Goal: Task Accomplishment & Management: Manage account settings

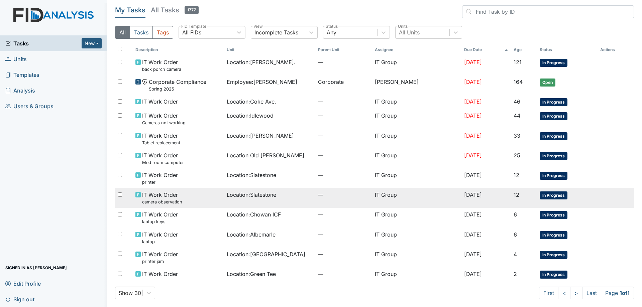
scroll to position [3, 0]
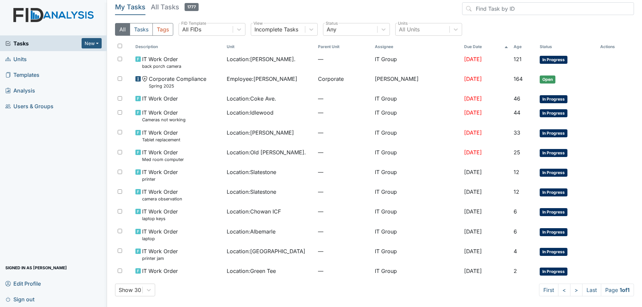
click at [155, 5] on h5 "All Tasks 1777" at bounding box center [175, 6] width 48 height 9
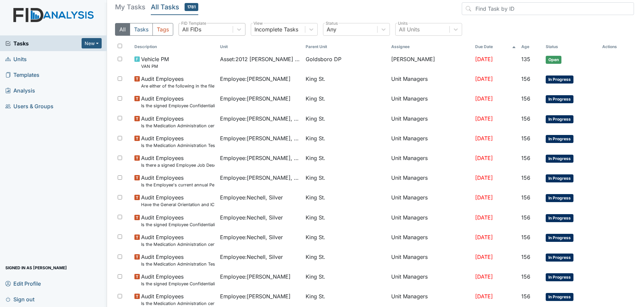
click at [230, 30] on div "All FIDs" at bounding box center [206, 29] width 54 height 12
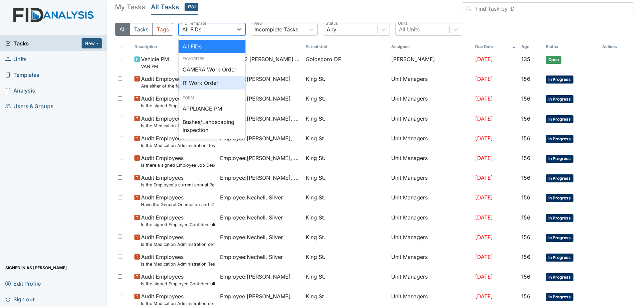
click at [204, 86] on div "IT Work Order" at bounding box center [212, 82] width 67 height 13
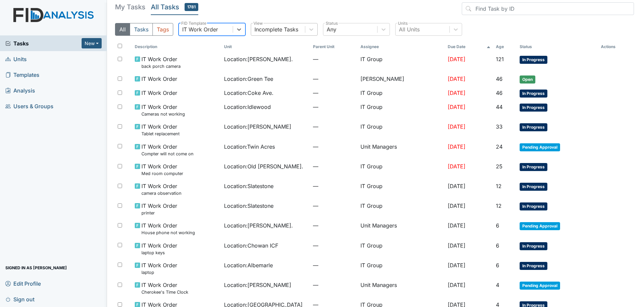
click at [305, 32] on div "Incomplete Tasks" at bounding box center [278, 29] width 54 height 12
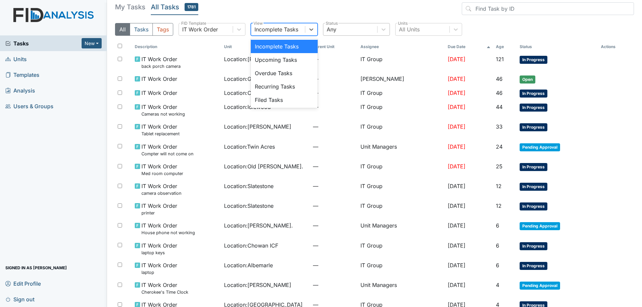
click at [351, 25] on div "Any" at bounding box center [350, 29] width 54 height 12
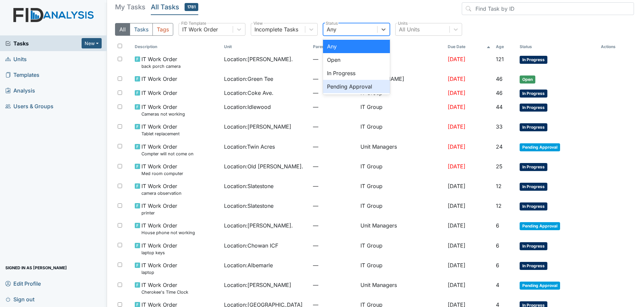
click at [342, 84] on div "Pending Approval" at bounding box center [356, 86] width 67 height 13
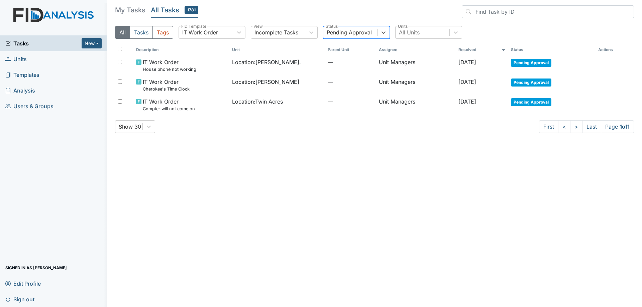
click at [353, 36] on div "Pending Approval" at bounding box center [350, 32] width 54 height 12
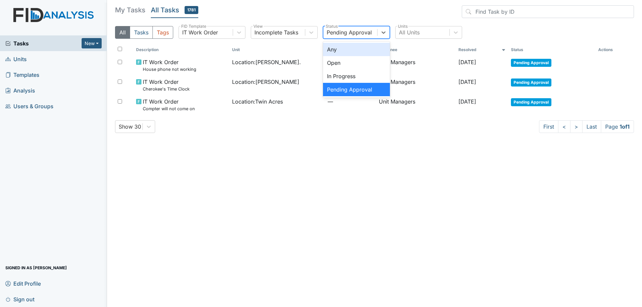
click at [347, 49] on div "Any" at bounding box center [356, 49] width 67 height 13
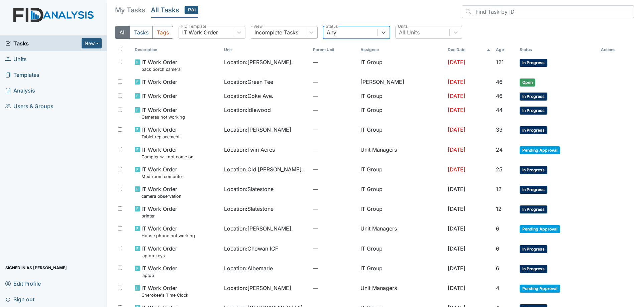
click at [300, 32] on div "Incomplete Tasks" at bounding box center [278, 32] width 54 height 12
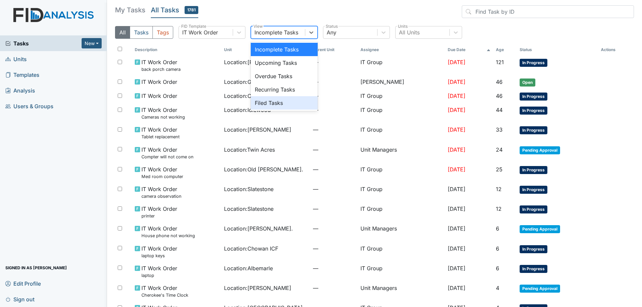
click at [279, 101] on div "Filed Tasks" at bounding box center [284, 102] width 67 height 13
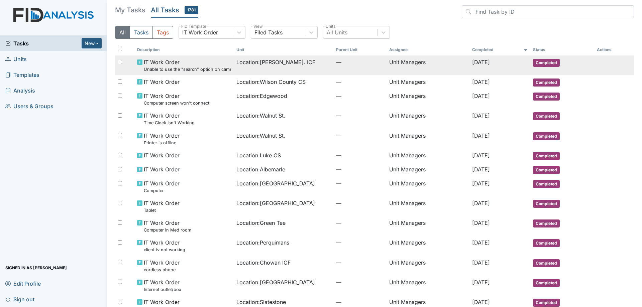
click at [287, 62] on div "Location : Luke St. ICF" at bounding box center [283, 62] width 94 height 8
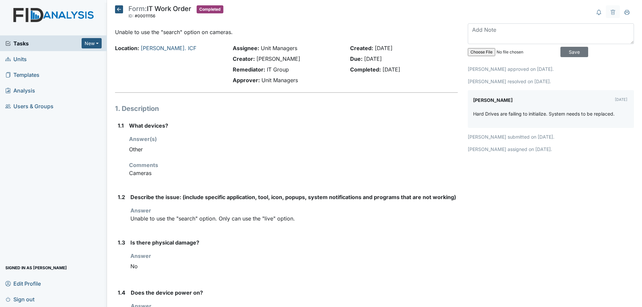
click at [117, 9] on icon at bounding box center [119, 9] width 8 height 8
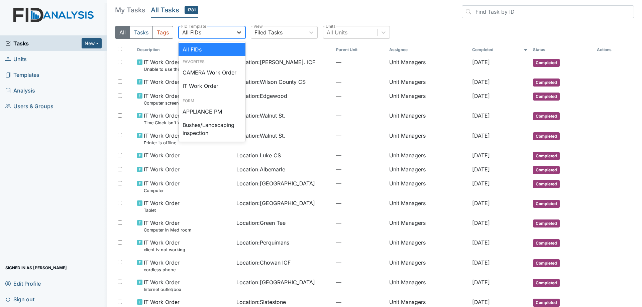
click at [235, 33] on div at bounding box center [239, 32] width 12 height 12
click at [199, 49] on div "All FIDs" at bounding box center [212, 49] width 67 height 13
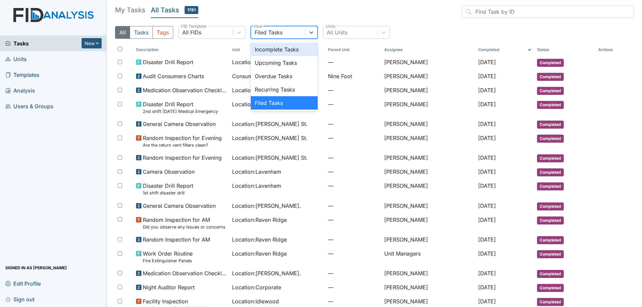
click at [304, 35] on div "Filed Tasks" at bounding box center [278, 32] width 54 height 12
click at [273, 50] on div "Incomplete Tasks" at bounding box center [284, 49] width 67 height 13
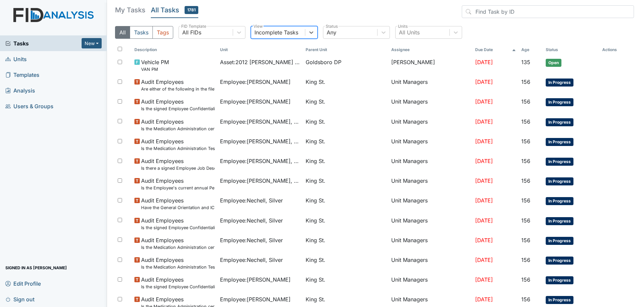
click at [132, 12] on h5 "My Tasks" at bounding box center [130, 9] width 30 height 9
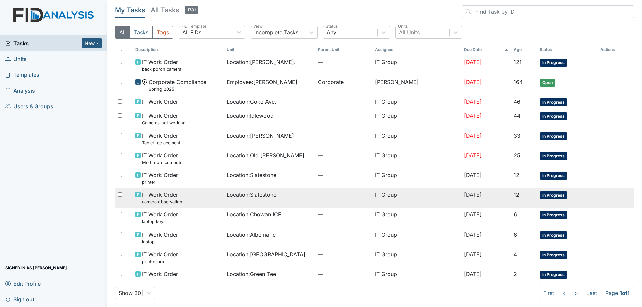
click at [281, 198] on div "Location : Slatestone" at bounding box center [270, 195] width 86 height 8
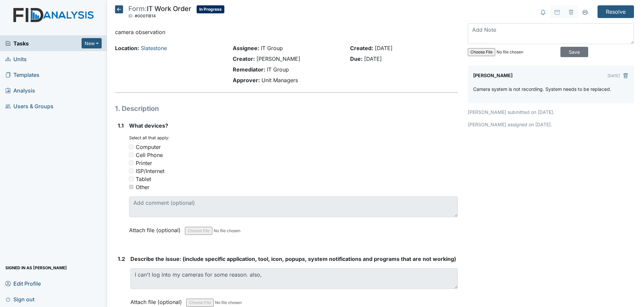
click at [123, 11] on h5 "Form: IT Work Order ID: #00011814 In Progress Autosaving..." at bounding box center [169, 12] width 109 height 15
click at [123, 11] on icon at bounding box center [119, 9] width 8 height 8
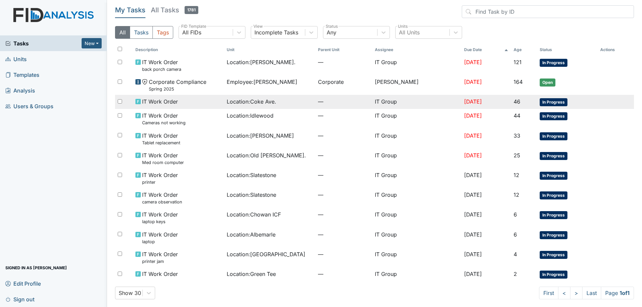
click at [121, 100] on input "checkbox" at bounding box center [120, 101] width 4 height 4
checkbox input "true"
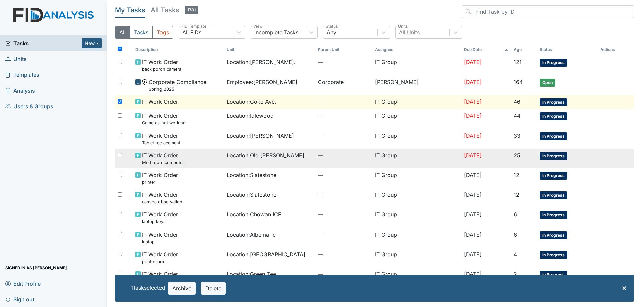
click at [120, 156] on input "checkbox" at bounding box center [120, 155] width 4 height 4
checkbox input "true"
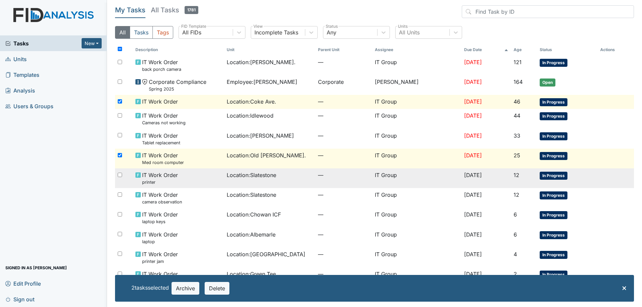
click at [120, 176] on input "checkbox" at bounding box center [120, 175] width 4 height 4
checkbox input "true"
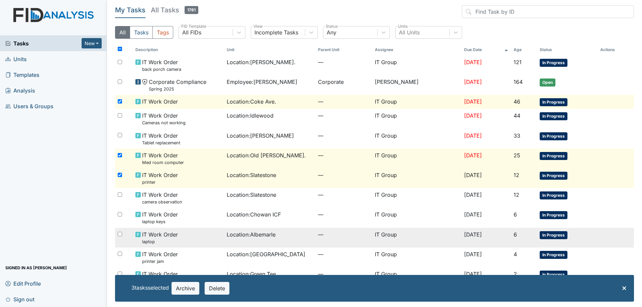
click at [119, 234] on input "checkbox" at bounding box center [120, 234] width 4 height 4
checkbox input "true"
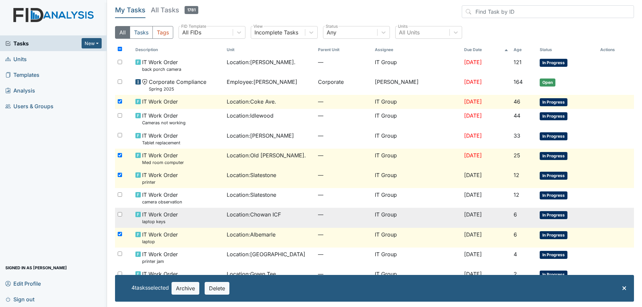
click at [120, 214] on input "checkbox" at bounding box center [120, 214] width 4 height 4
checkbox input "true"
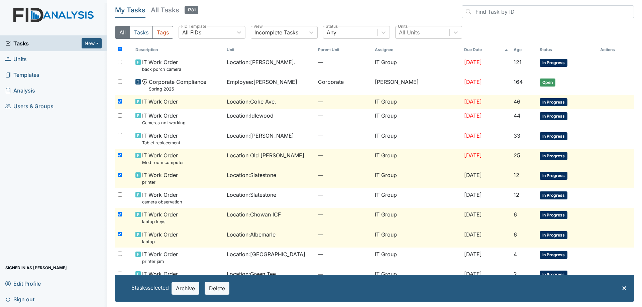
click at [150, 231] on span "IT Work Order laptop" at bounding box center [160, 238] width 36 height 14
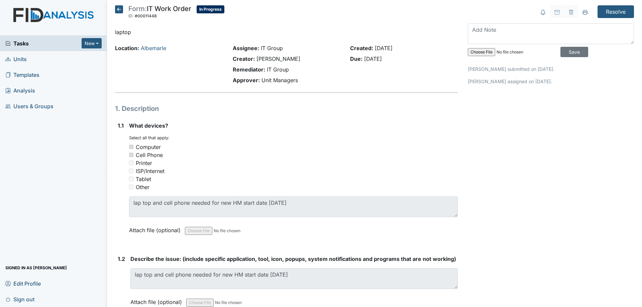
click at [119, 8] on icon at bounding box center [119, 9] width 8 height 8
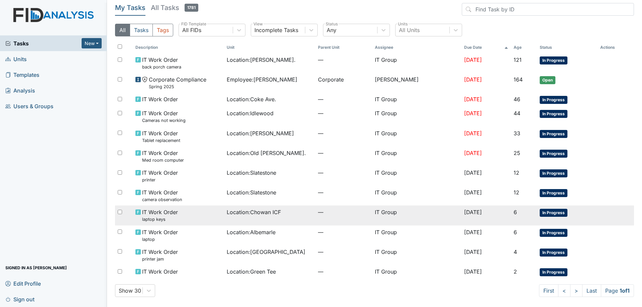
scroll to position [3, 0]
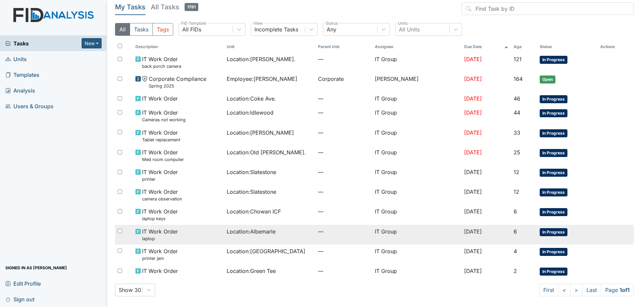
click at [119, 229] on div at bounding box center [124, 231] width 18 height 13
checkbox input "true"
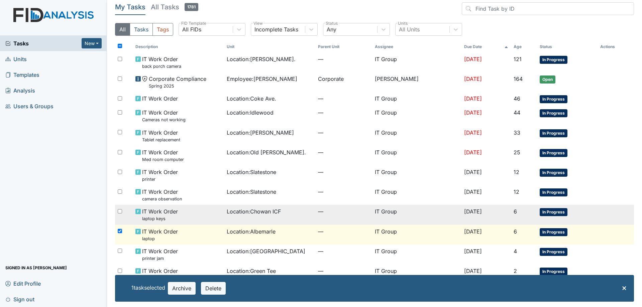
click at [119, 216] on div at bounding box center [124, 211] width 18 height 13
checkbox input "true"
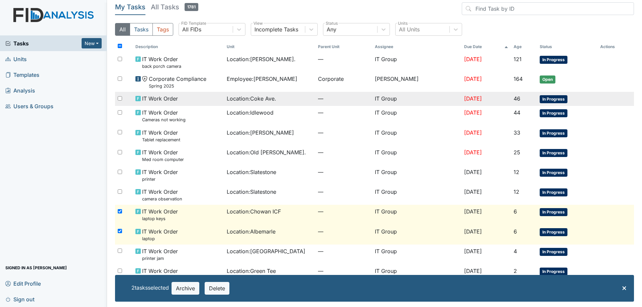
click at [123, 99] on div at bounding box center [124, 98] width 18 height 13
checkbox input "true"
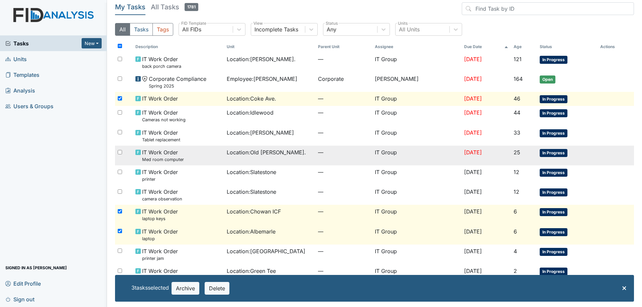
click at [120, 153] on input "checkbox" at bounding box center [120, 152] width 4 height 4
checkbox input "true"
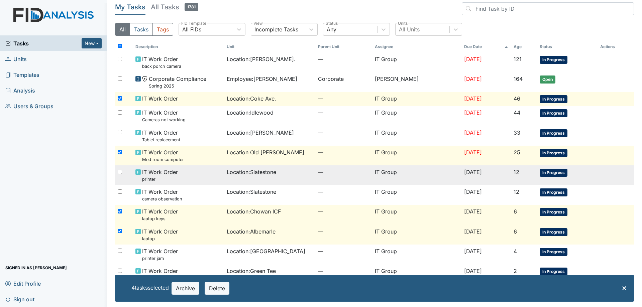
click at [122, 174] on input "checkbox" at bounding box center [120, 172] width 4 height 4
checkbox input "true"
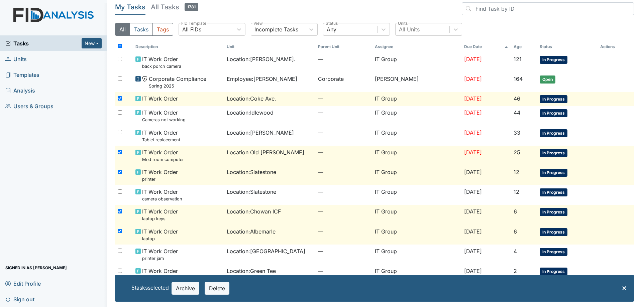
scroll to position [30, 0]
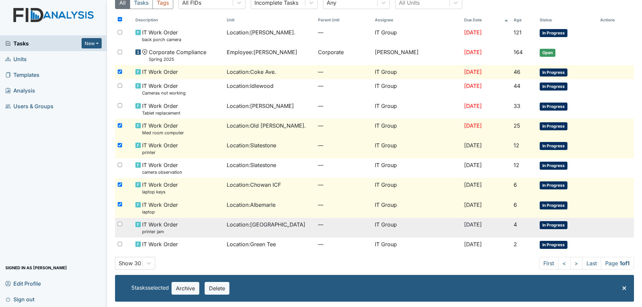
click at [122, 226] on div at bounding box center [124, 224] width 18 height 13
checkbox input "true"
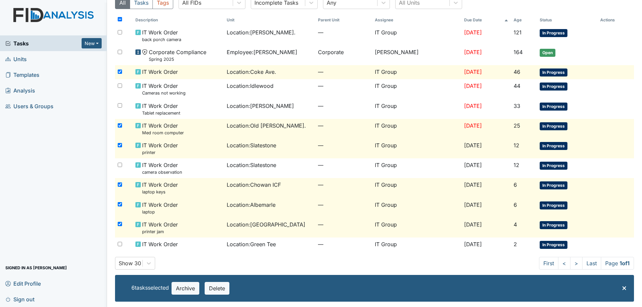
click at [119, 19] on input "checkbox" at bounding box center [120, 19] width 4 height 4
checkbox input "true"
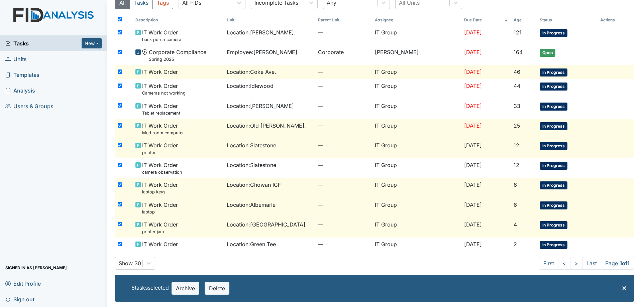
checkbox input "true"
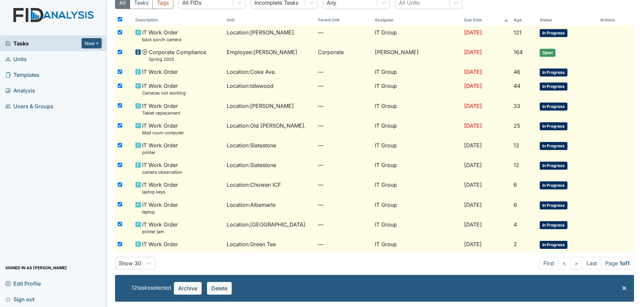
click at [119, 19] on input "checkbox" at bounding box center [120, 19] width 4 height 4
checkbox input "false"
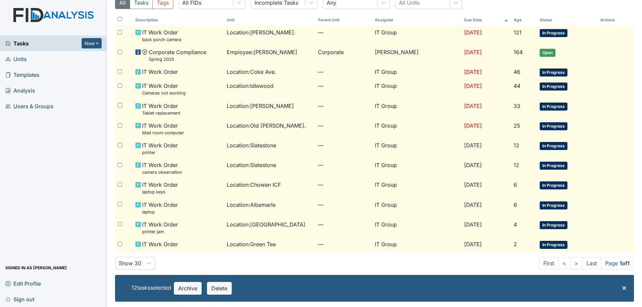
checkbox input "false"
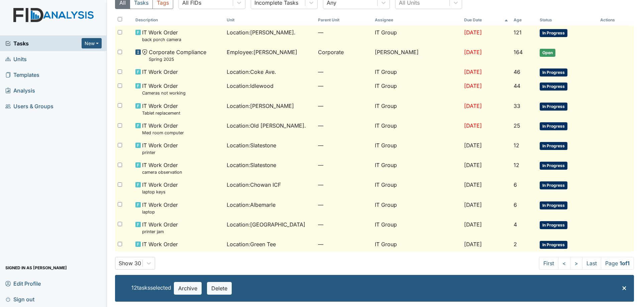
checkbox input "false"
